Goal: Information Seeking & Learning: Learn about a topic

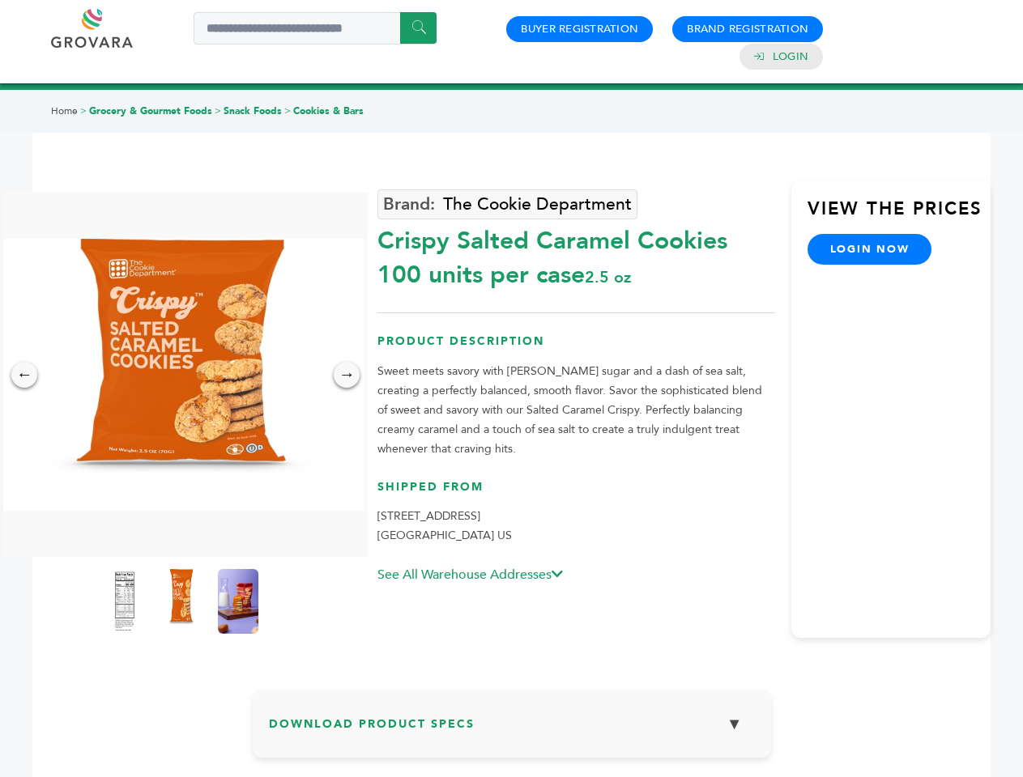
click at [181, 375] on img at bounding box center [181, 375] width 364 height 272
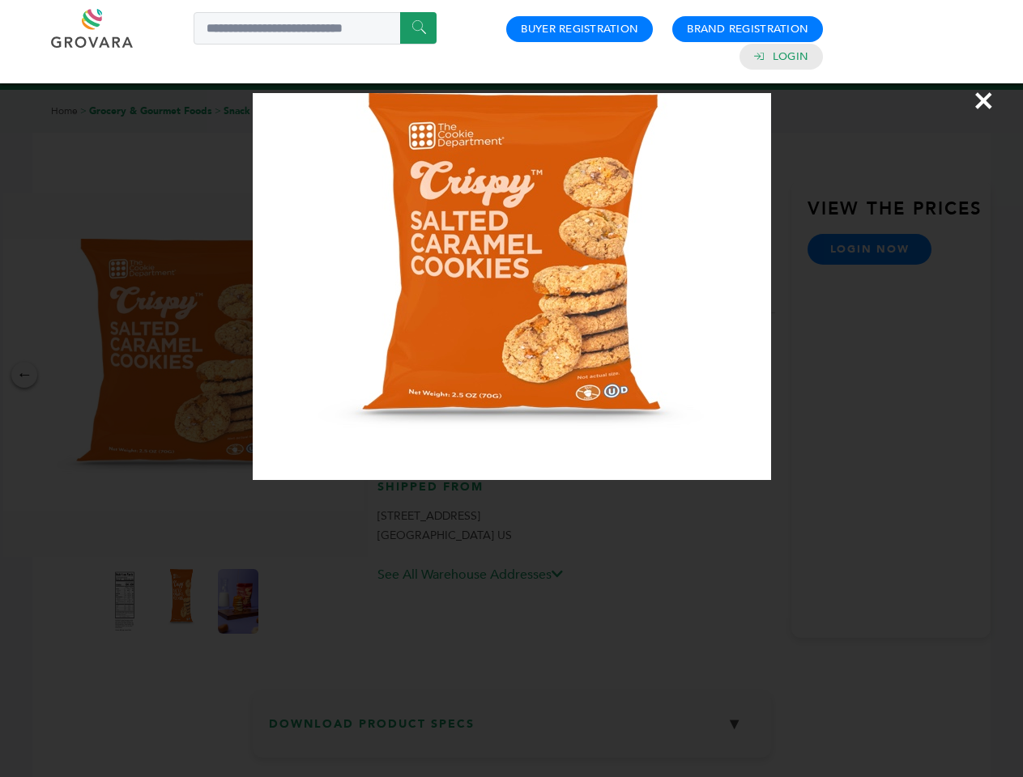
click at [24, 375] on div "×" at bounding box center [511, 388] width 1023 height 777
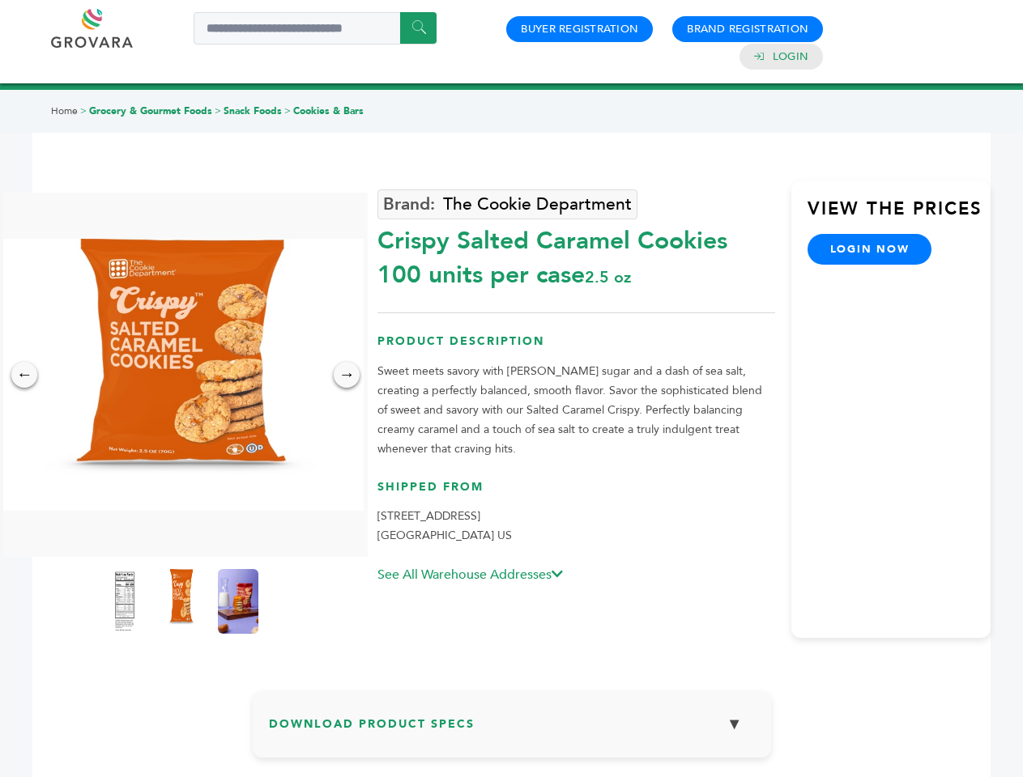
click at [347, 375] on div "→" at bounding box center [347, 375] width 26 height 26
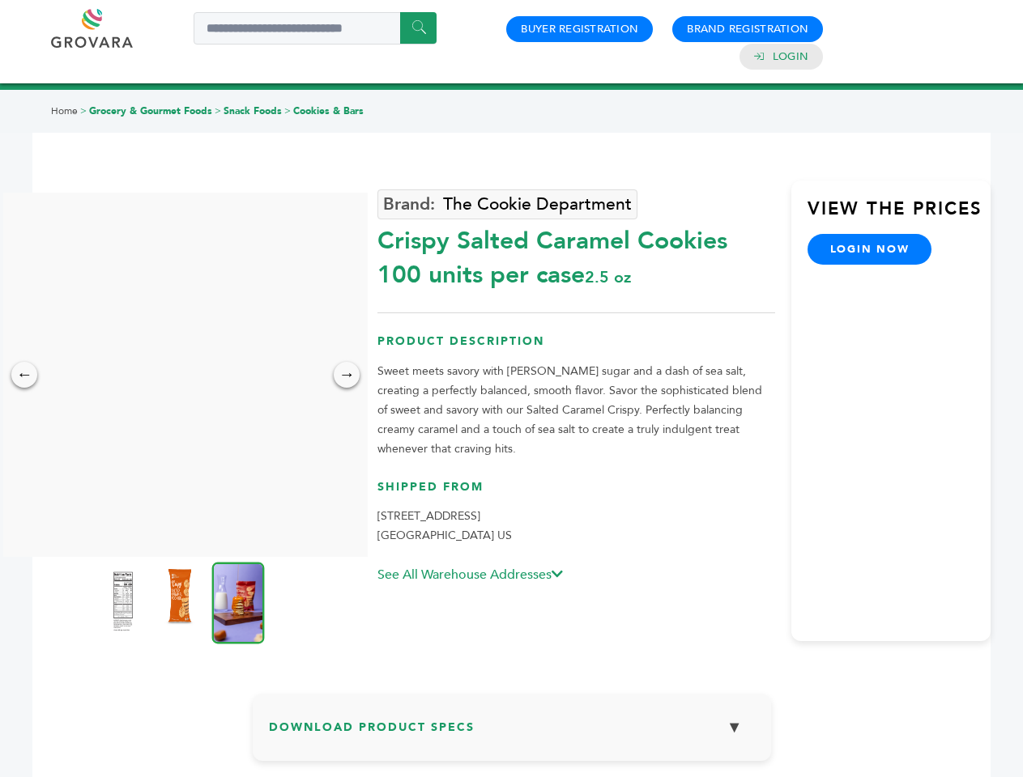
click at [125, 602] on img at bounding box center [123, 601] width 40 height 65
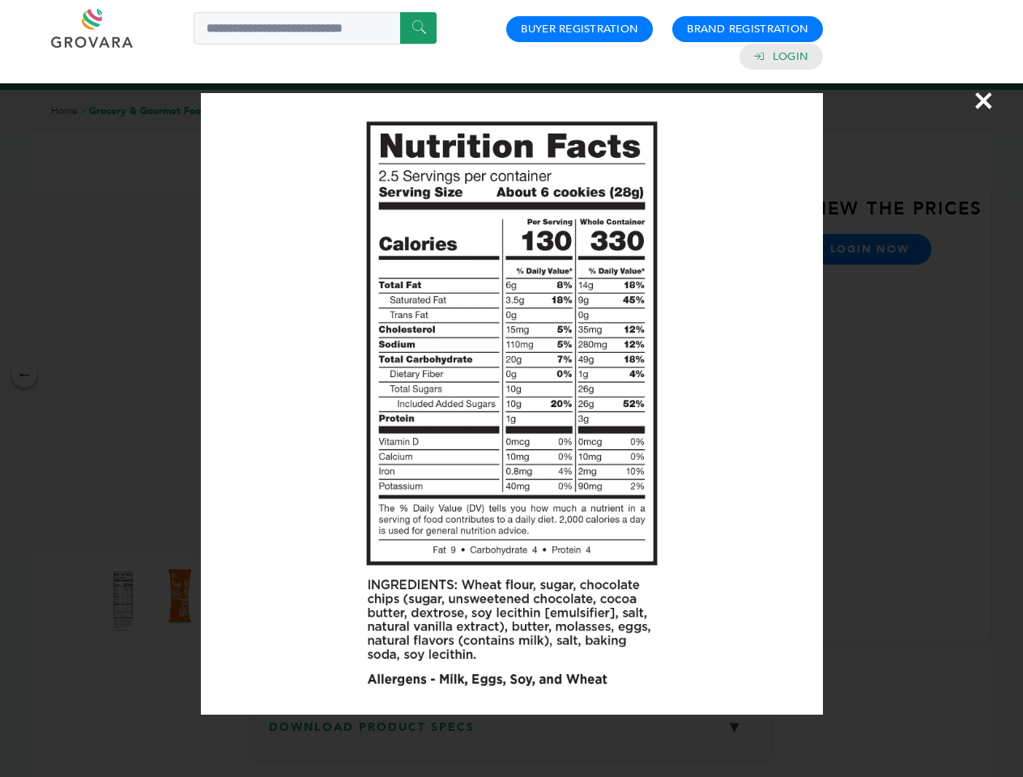
click at [181, 602] on div "×" at bounding box center [511, 388] width 1023 height 777
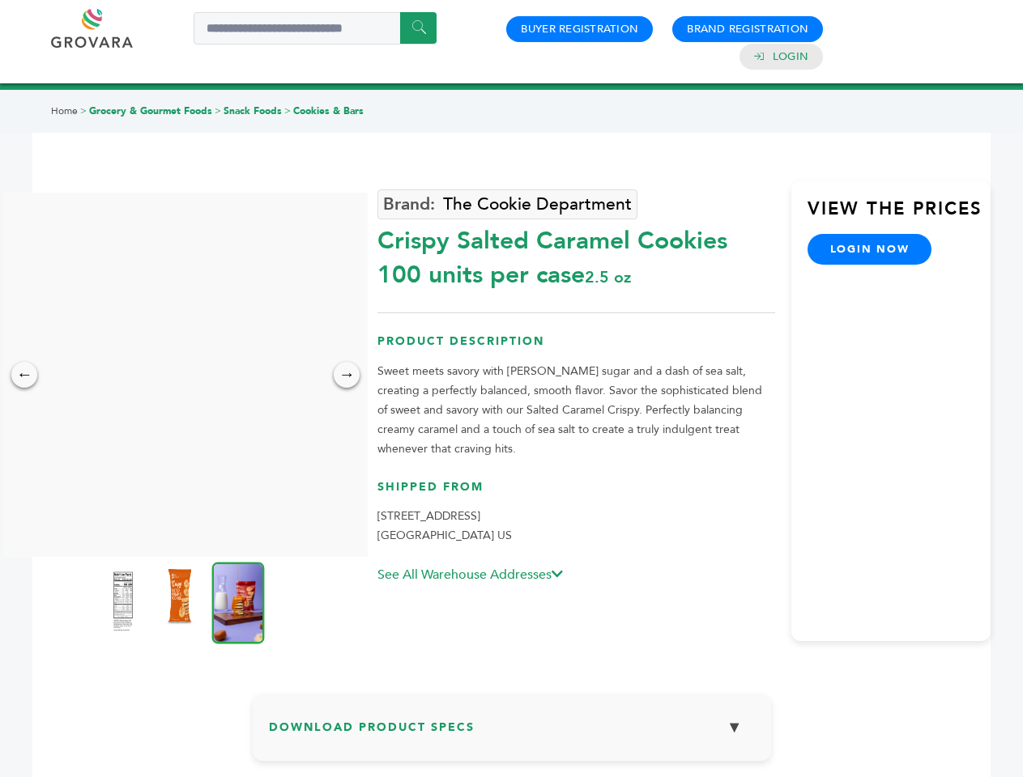
click at [238, 602] on img at bounding box center [238, 603] width 53 height 82
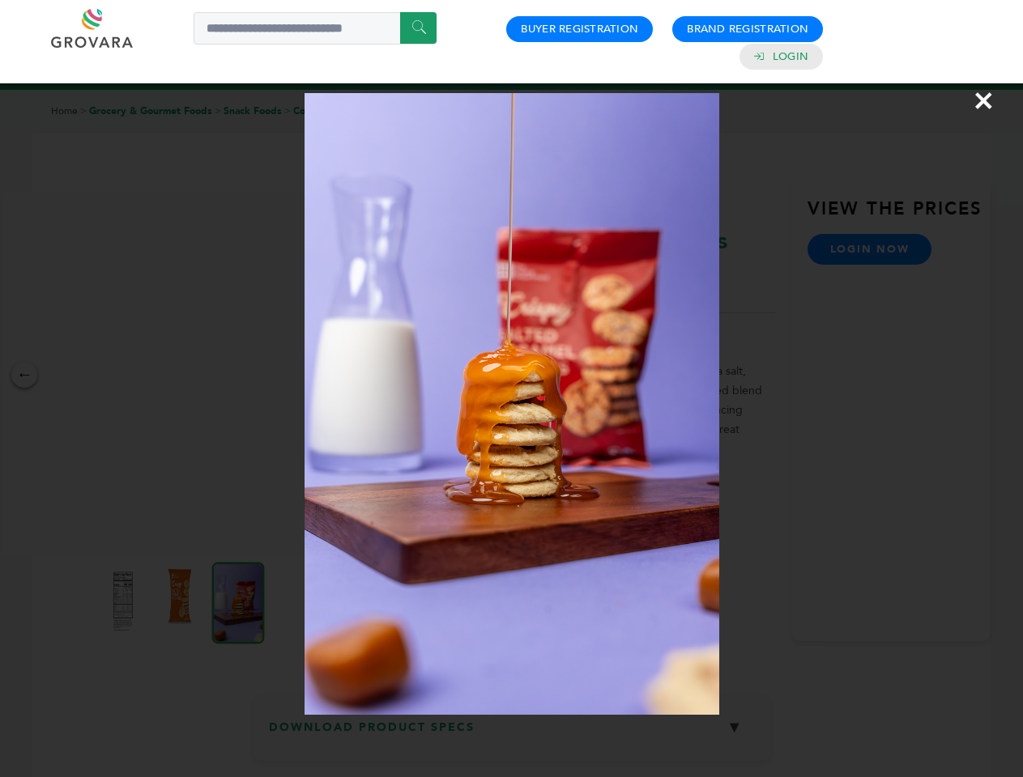
click at [512, 730] on div "×" at bounding box center [511, 388] width 1023 height 777
